Goal: Information Seeking & Learning: Check status

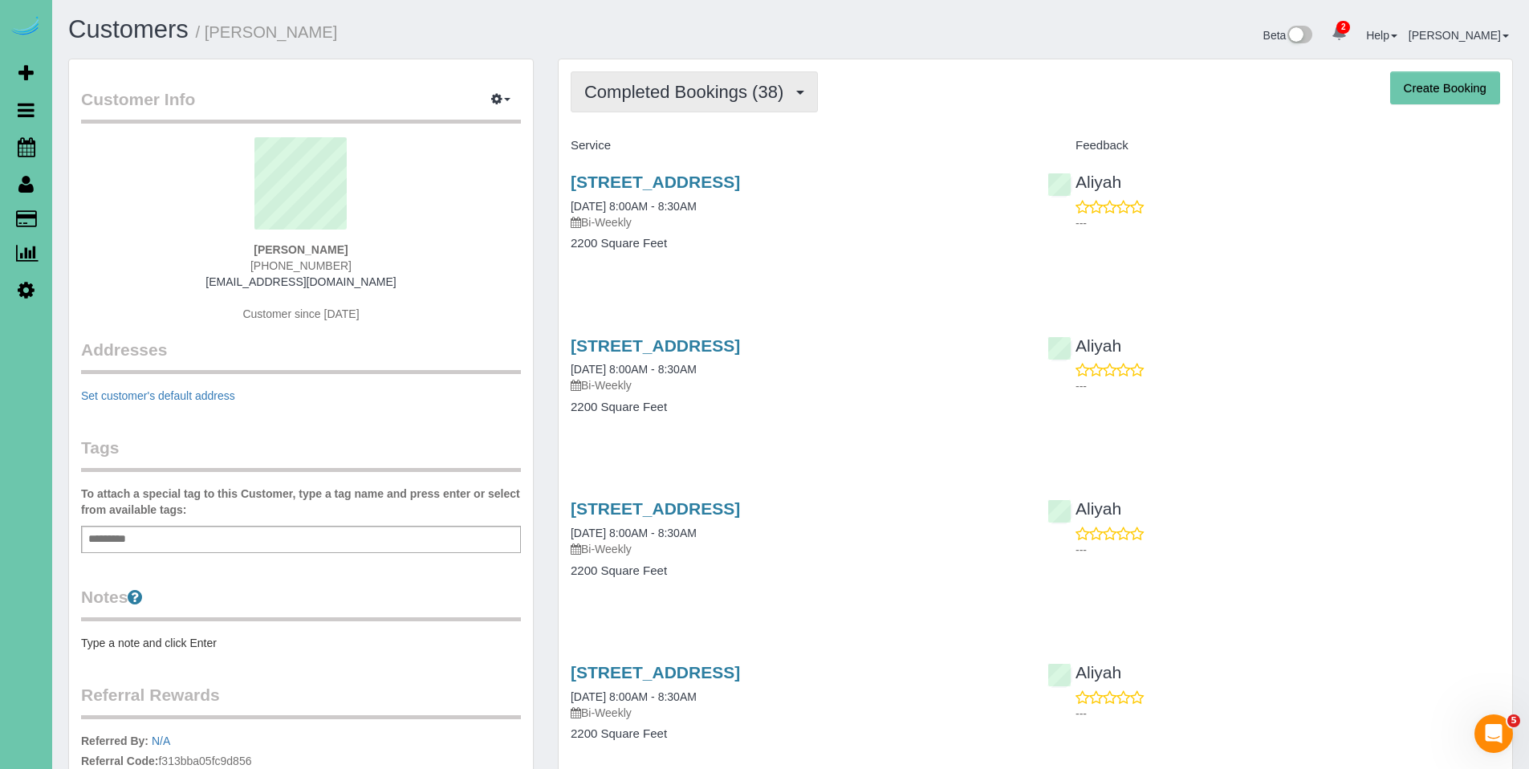
click at [708, 99] on span "Completed Bookings (38)" at bounding box center [687, 92] width 207 height 20
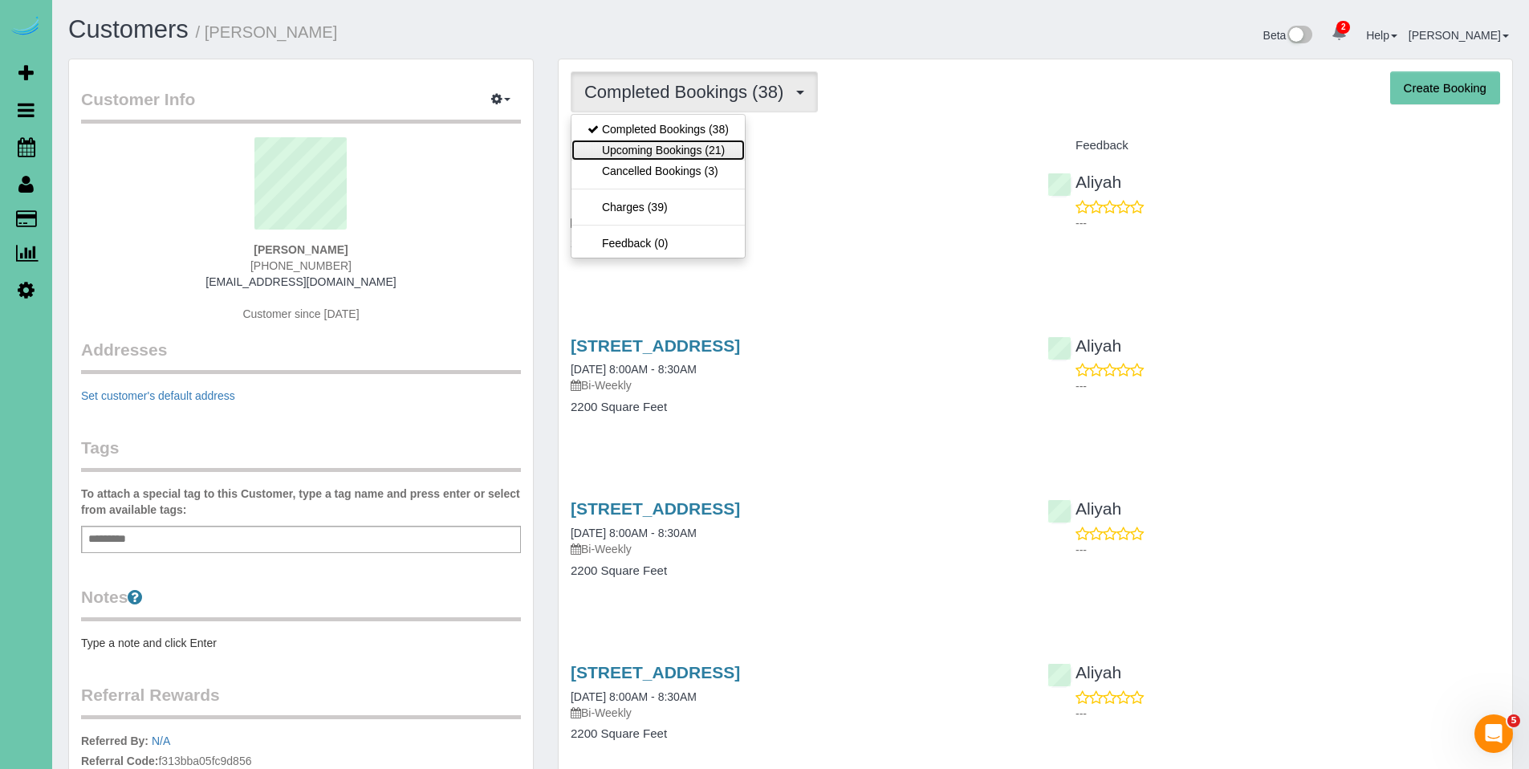
click at [685, 153] on link "Upcoming Bookings (21)" at bounding box center [658, 150] width 173 height 21
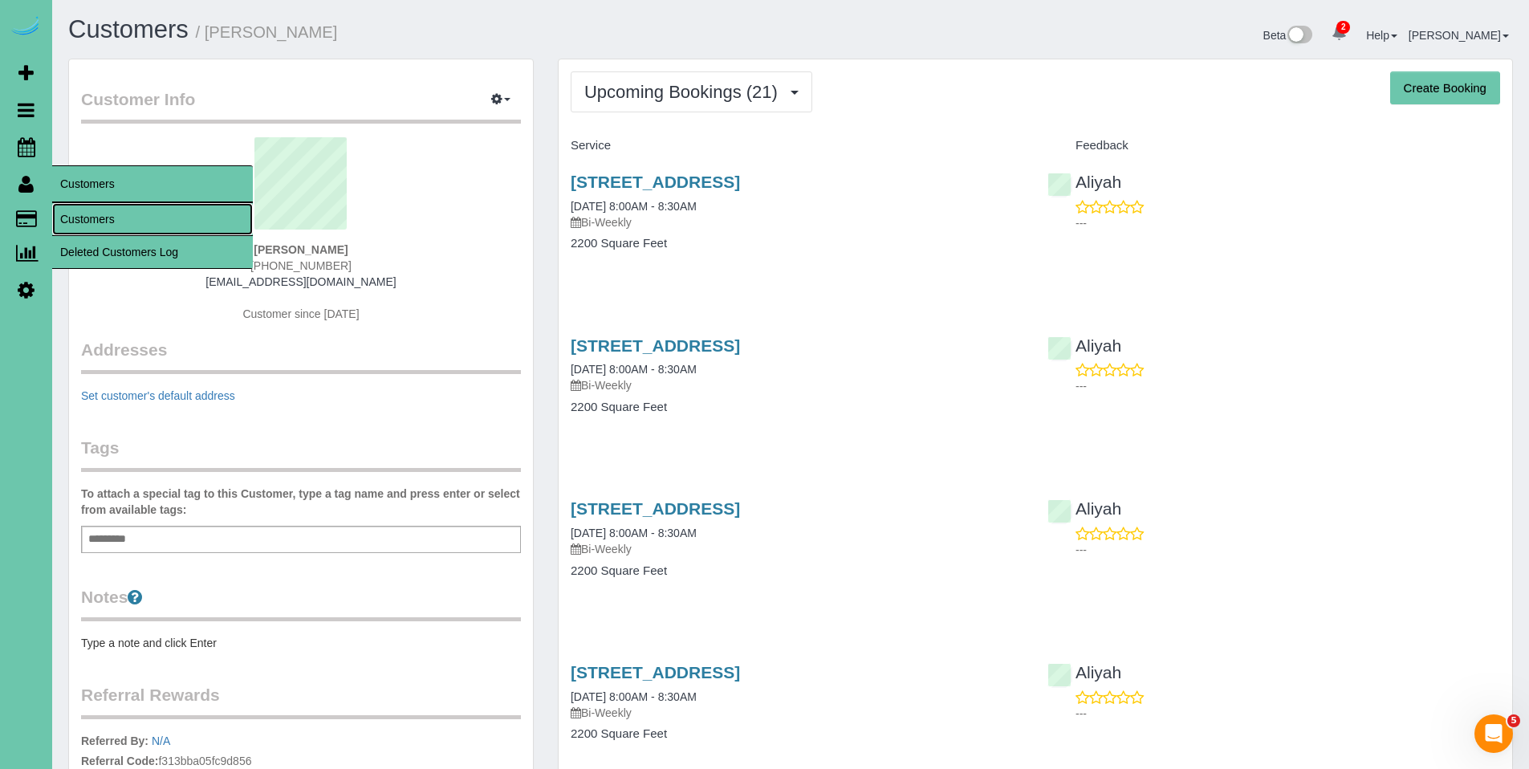
click at [89, 213] on link "Customers" at bounding box center [152, 219] width 201 height 32
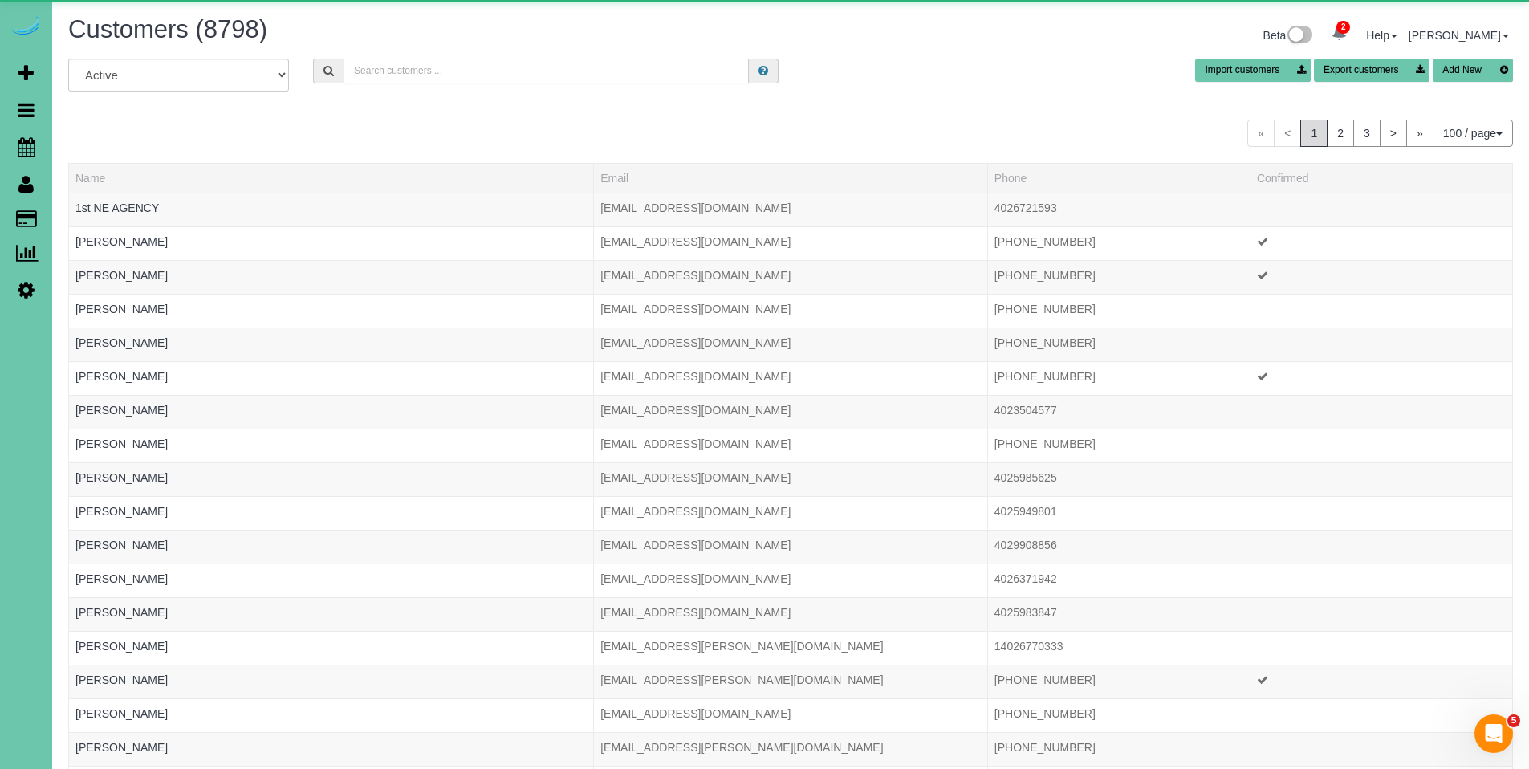
click at [503, 71] on input "text" at bounding box center [546, 71] width 405 height 25
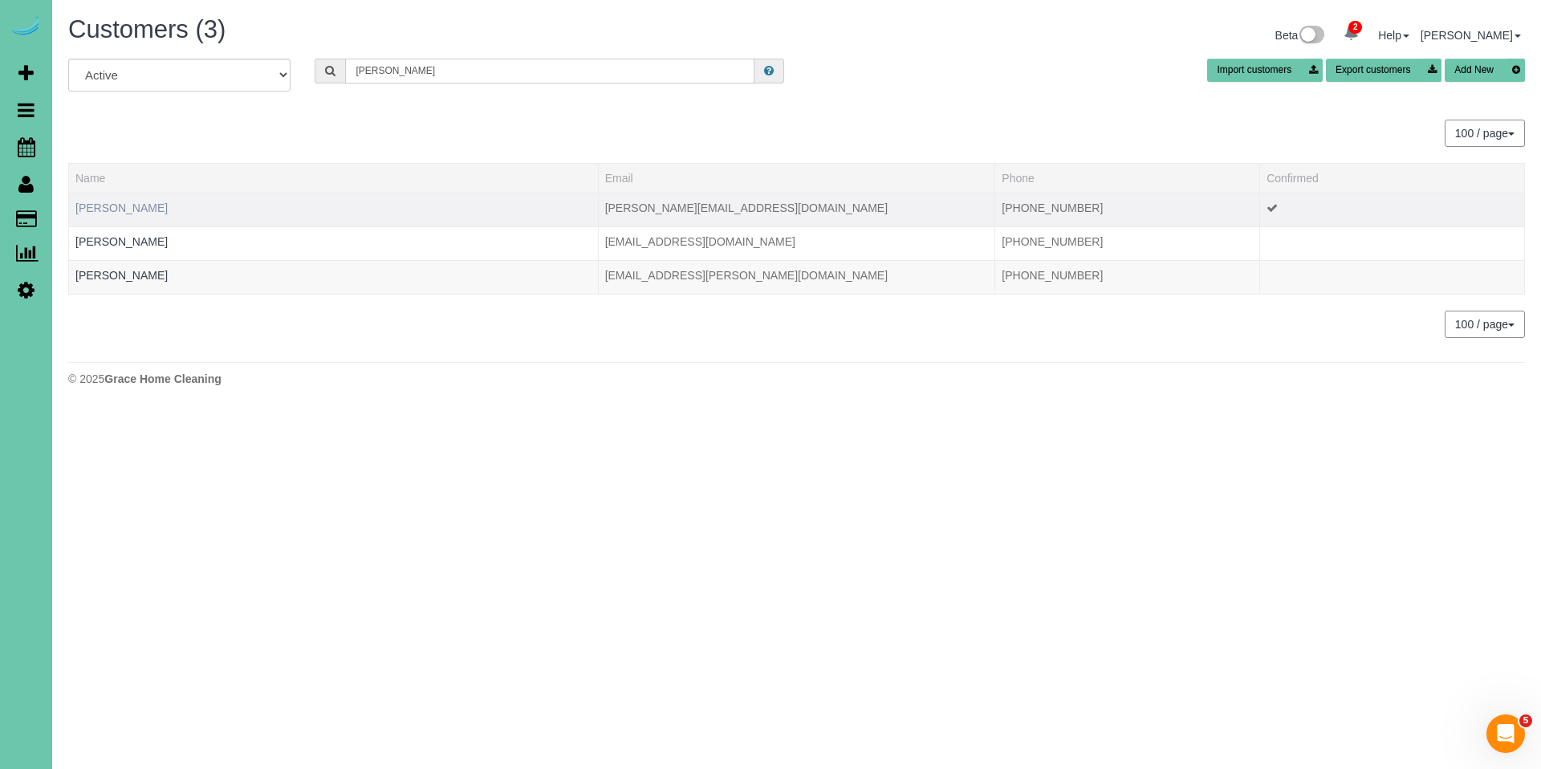
type input "[PERSON_NAME]"
click at [134, 205] on link "[PERSON_NAME]" at bounding box center [121, 207] width 92 height 13
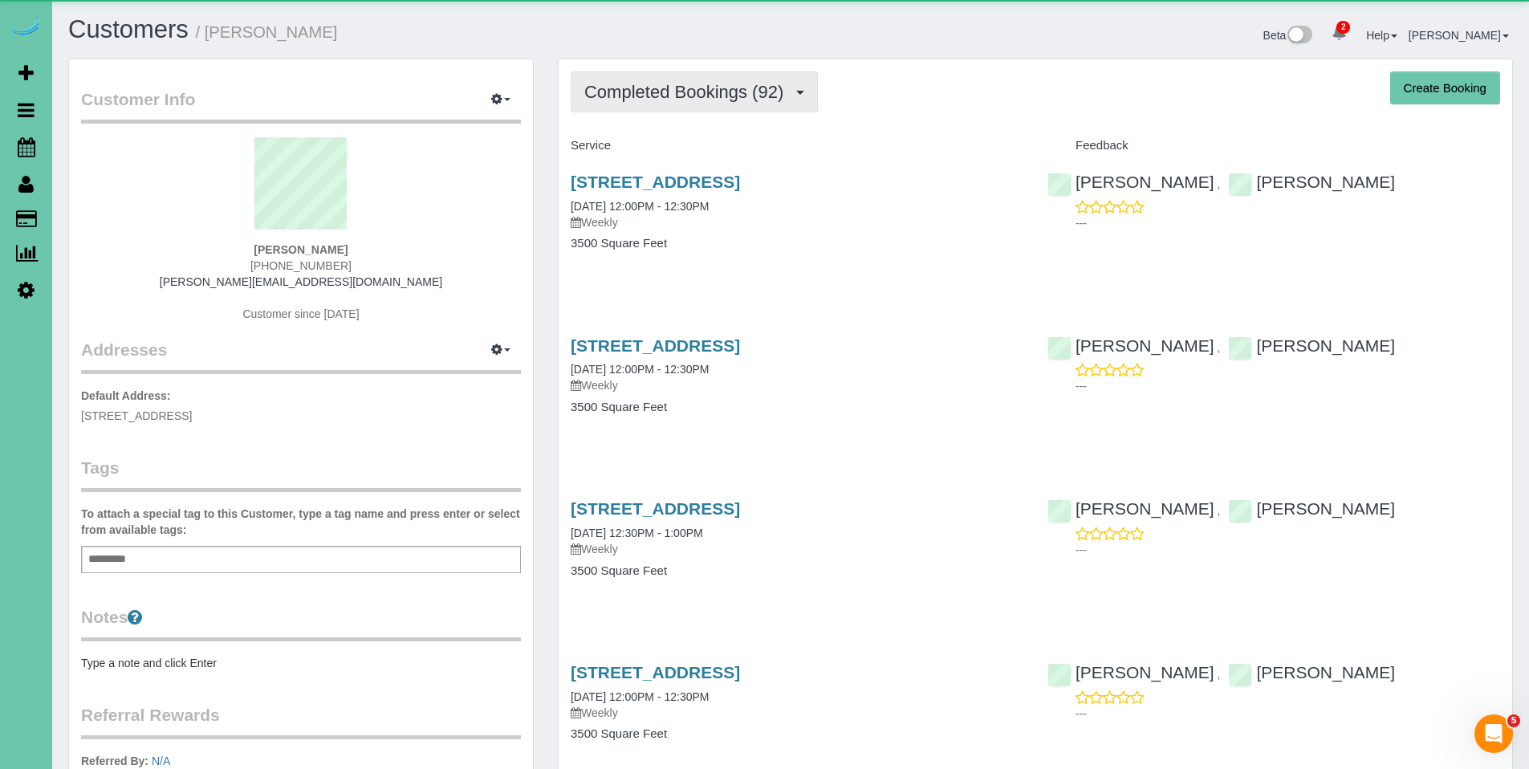
click at [676, 100] on span "Completed Bookings (92)" at bounding box center [687, 92] width 207 height 20
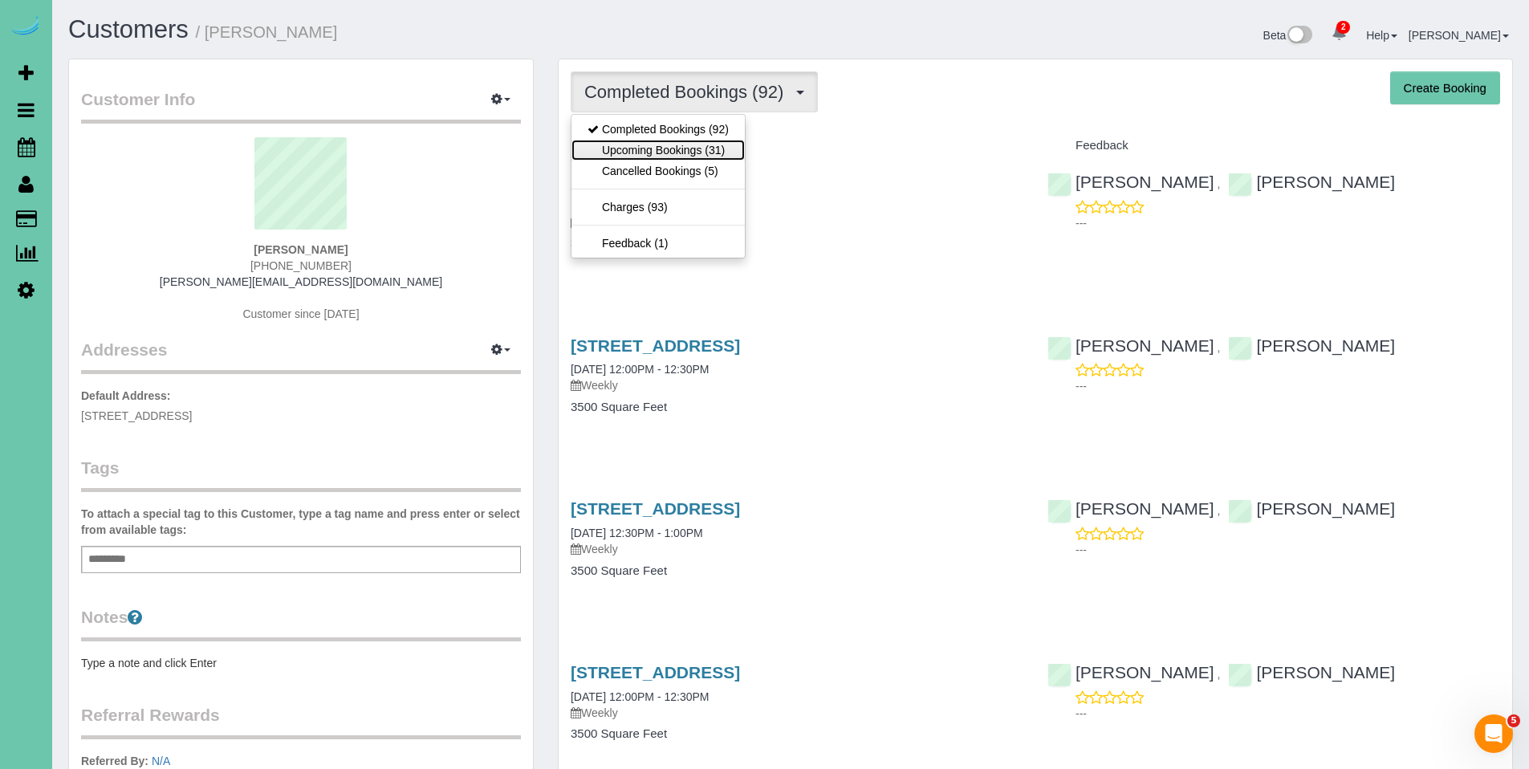
click at [661, 153] on link "Upcoming Bookings (31)" at bounding box center [658, 150] width 173 height 21
